Goal: Information Seeking & Learning: Find specific fact

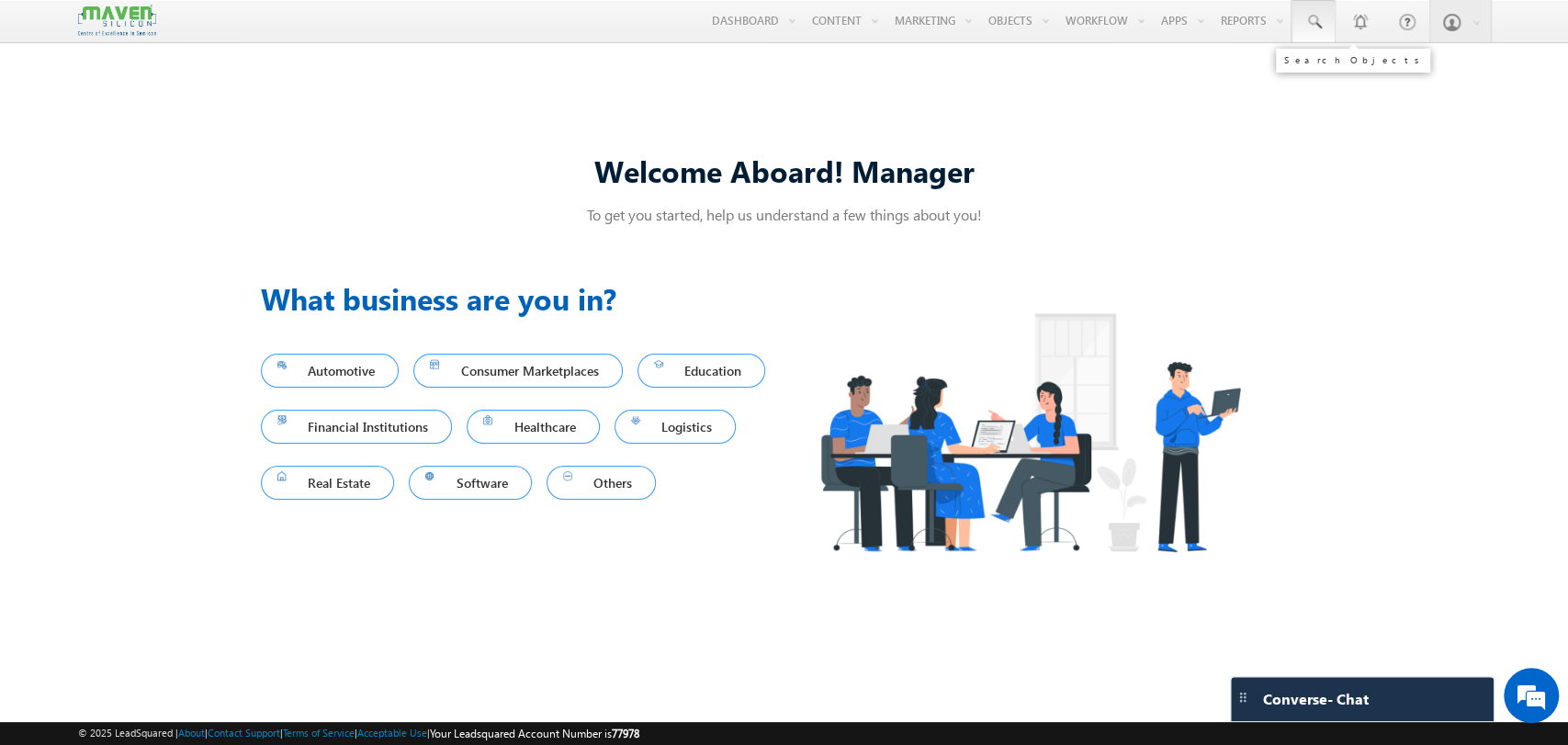
click at [1299, 24] on link at bounding box center [1314, 21] width 44 height 42
click at [1431, 67] on input "text" at bounding box center [1425, 71] width 249 height 22
paste input "6591878741"
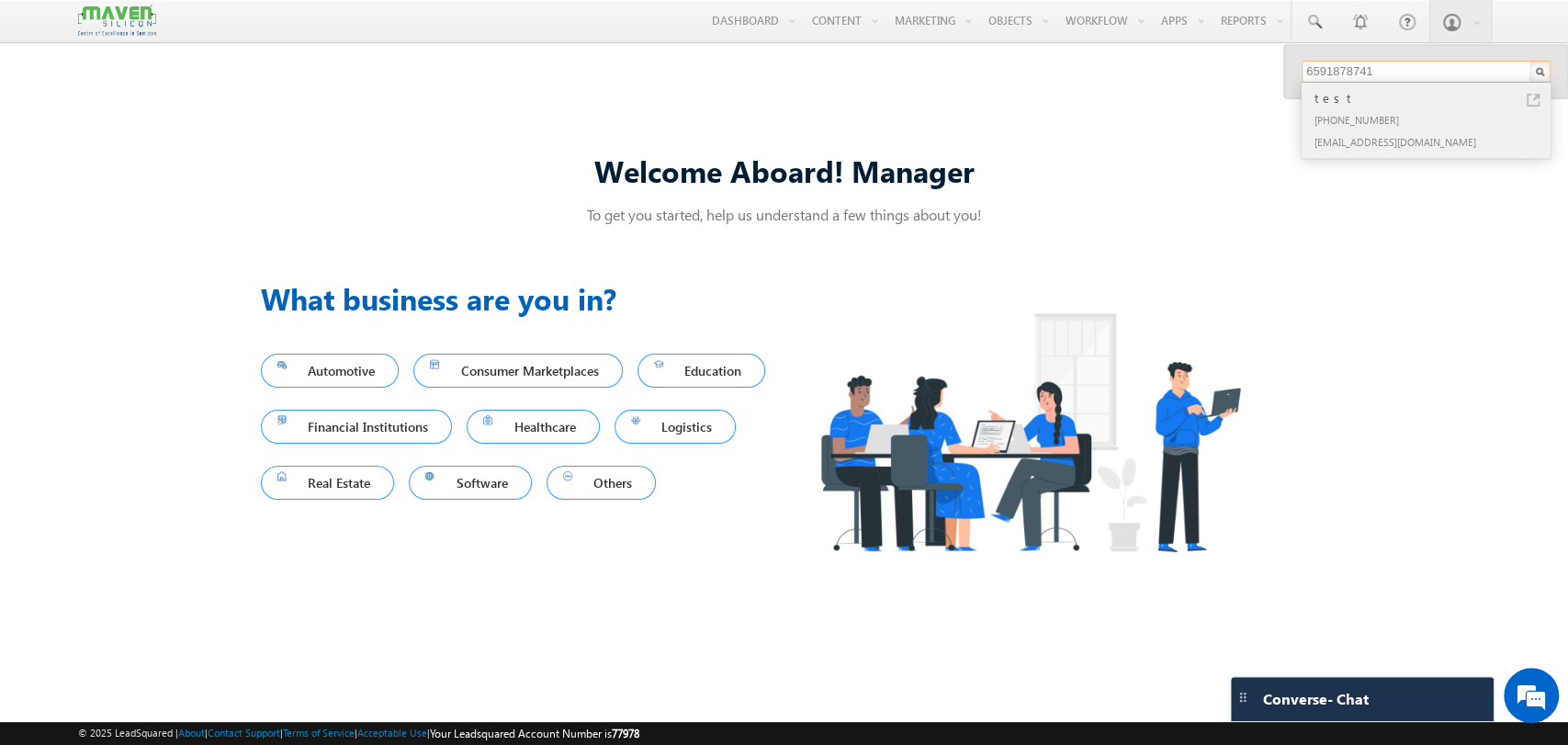
type input "6591878741"
click at [1394, 104] on div "test" at bounding box center [1434, 99] width 246 height 21
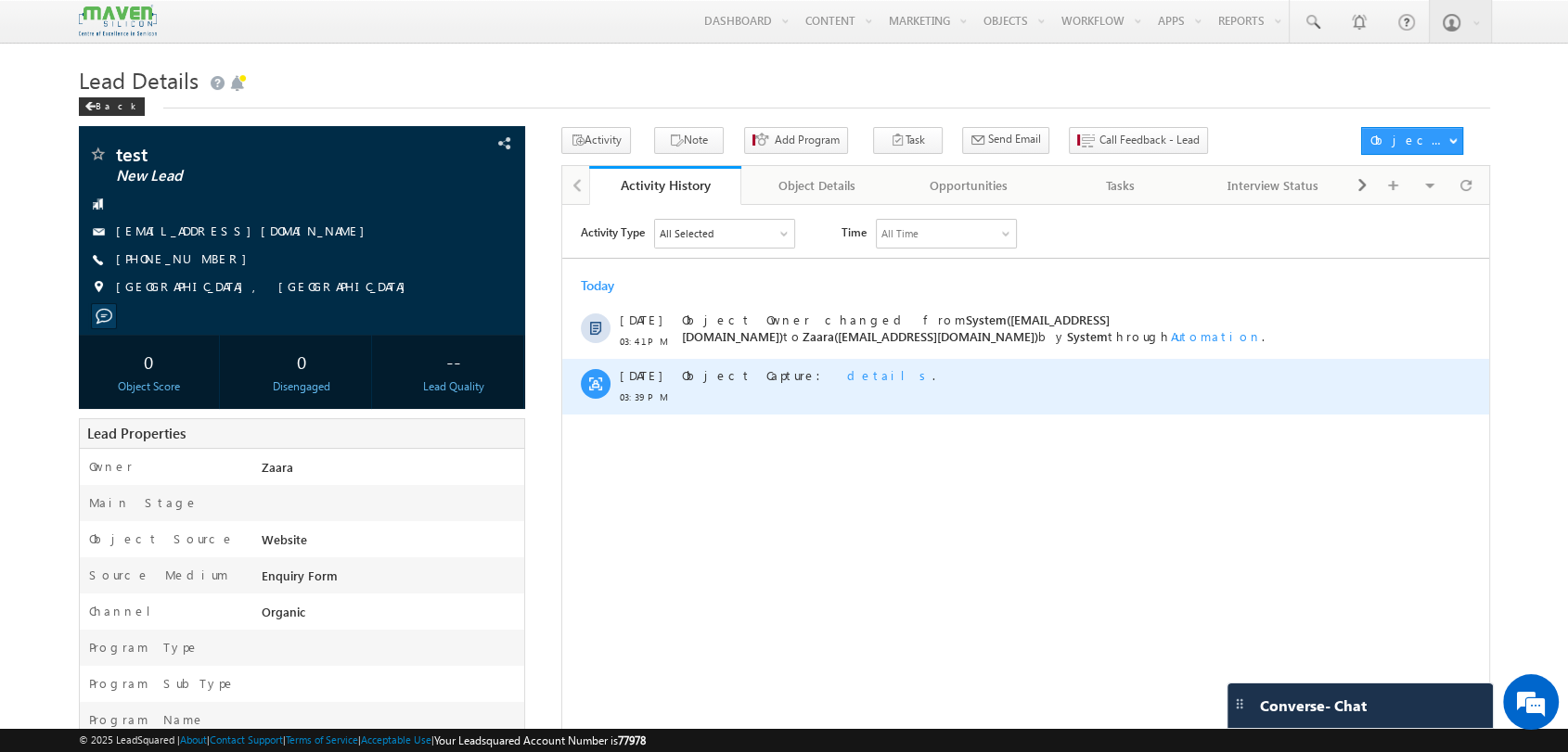
click at [846, 366] on span "details" at bounding box center [889, 374] width 85 height 16
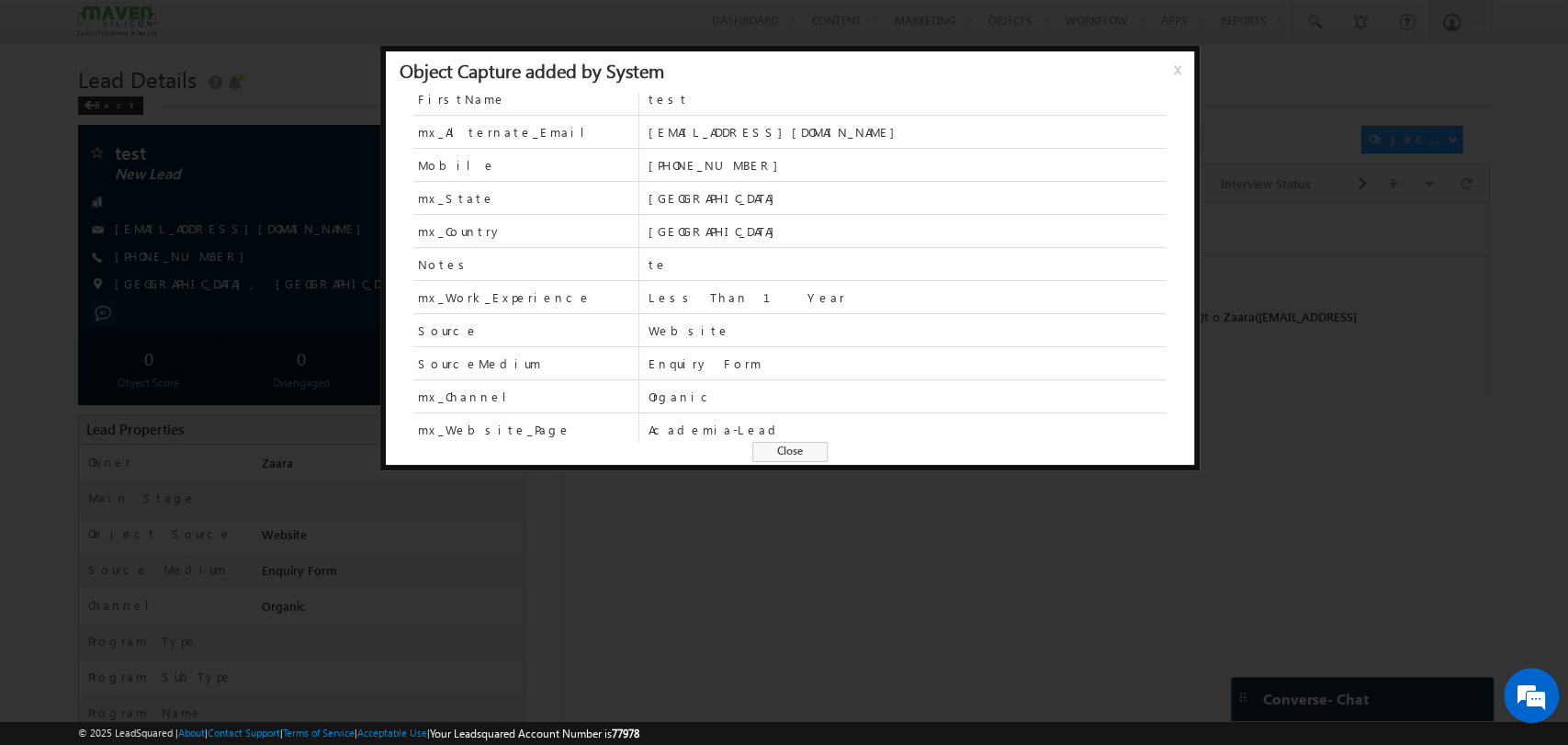
scroll to position [78, 0]
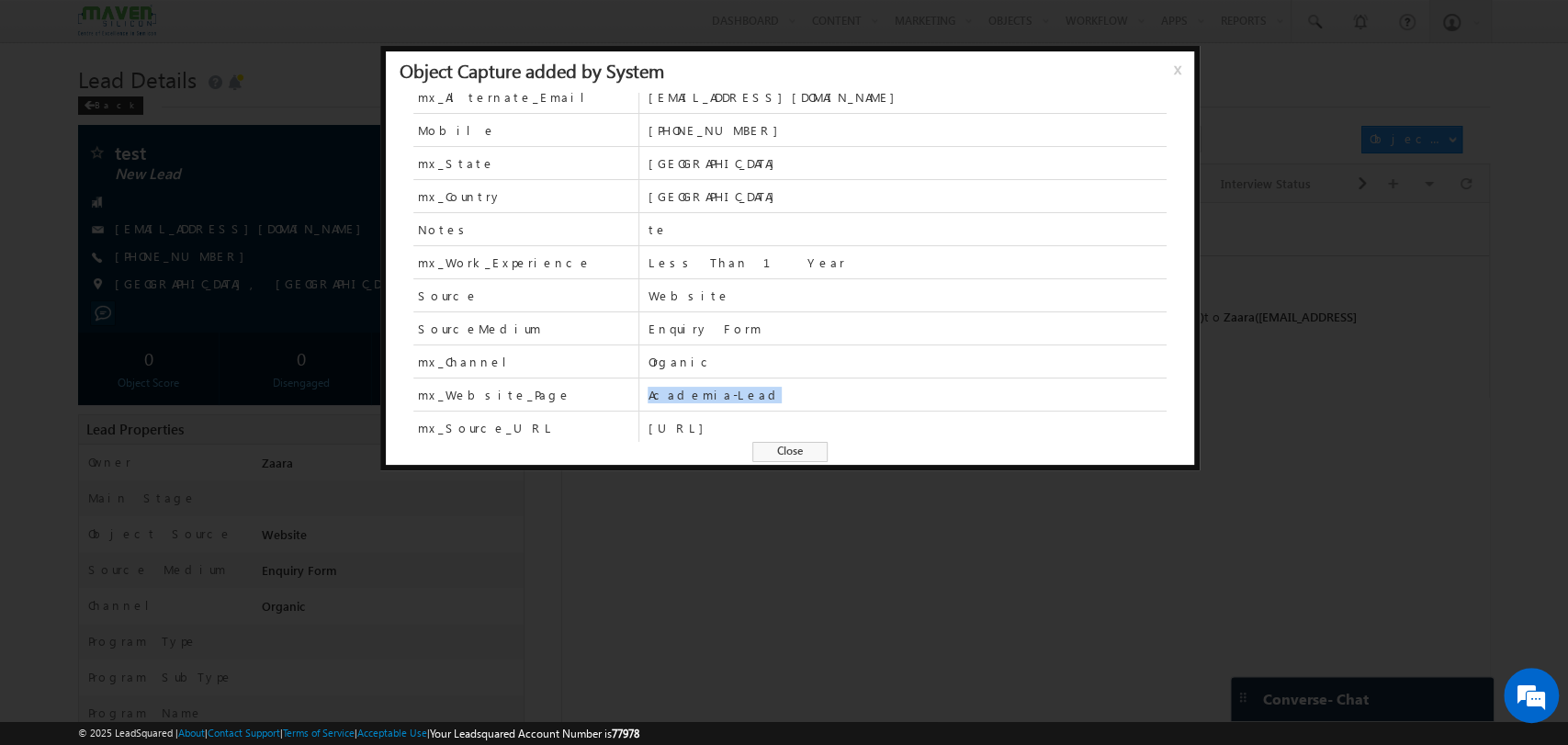
drag, startPoint x: 730, startPoint y: 393, endPoint x: 638, endPoint y: 397, distance: 92.1
click at [638, 397] on div "mx_Website_Page Academia-Lead" at bounding box center [790, 395] width 753 height 33
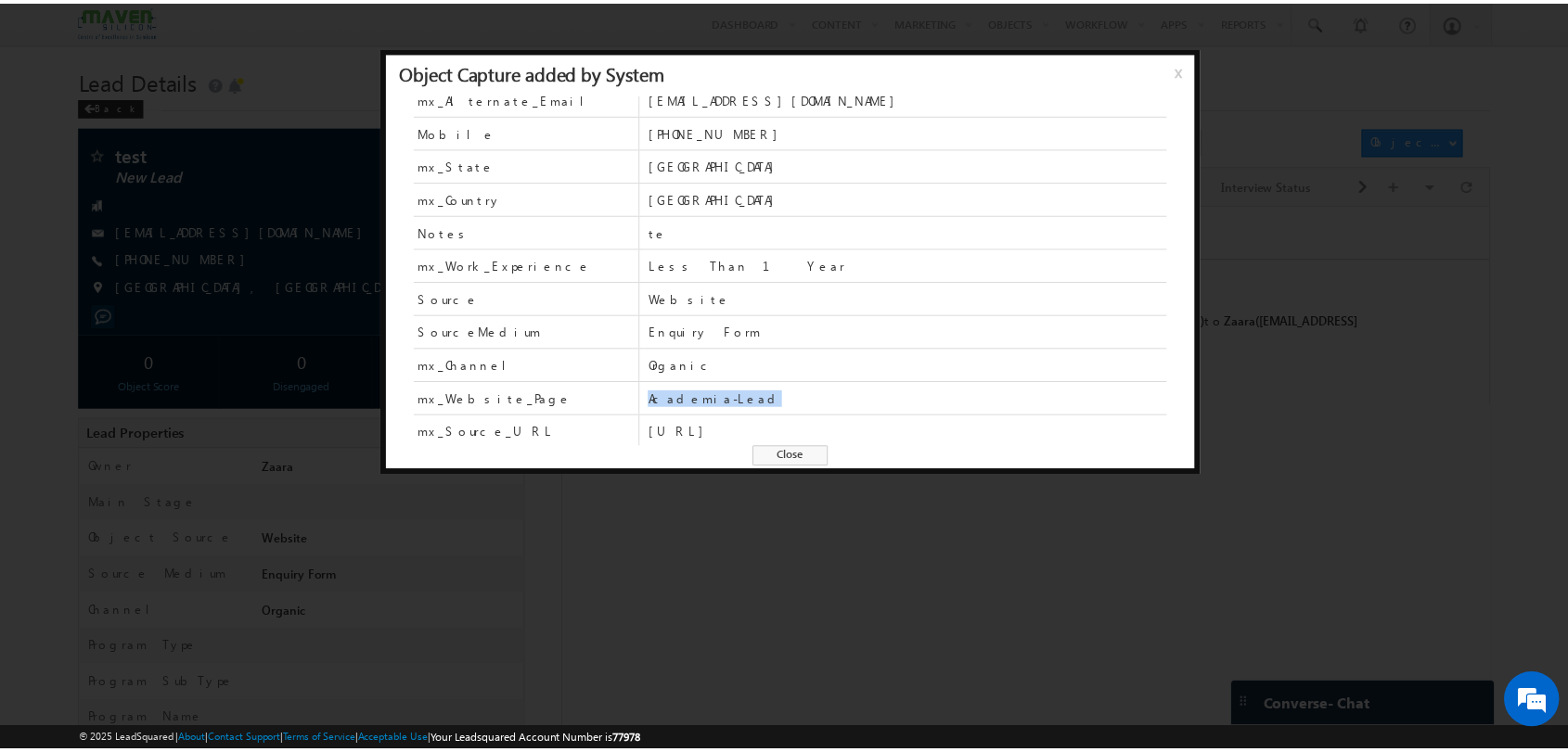
scroll to position [0, 0]
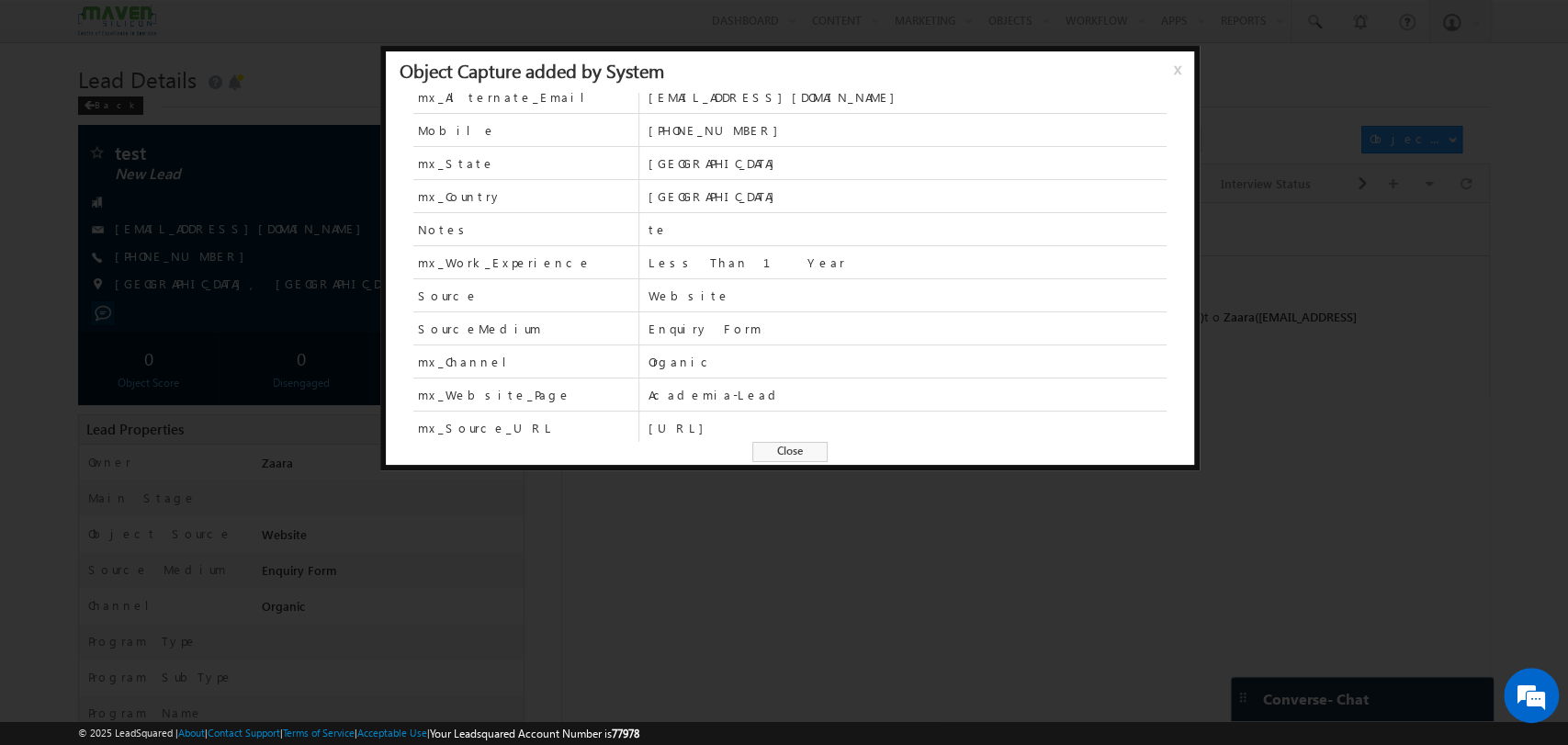
click at [1176, 70] on span "x" at bounding box center [1181, 76] width 15 height 33
